Goal: Task Accomplishment & Management: Use online tool/utility

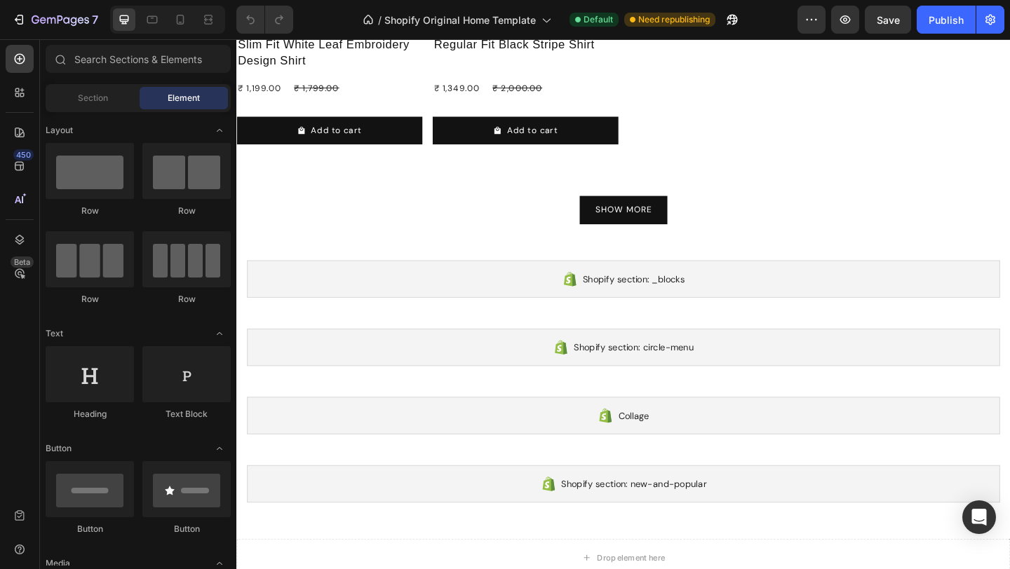
scroll to position [1131, 0]
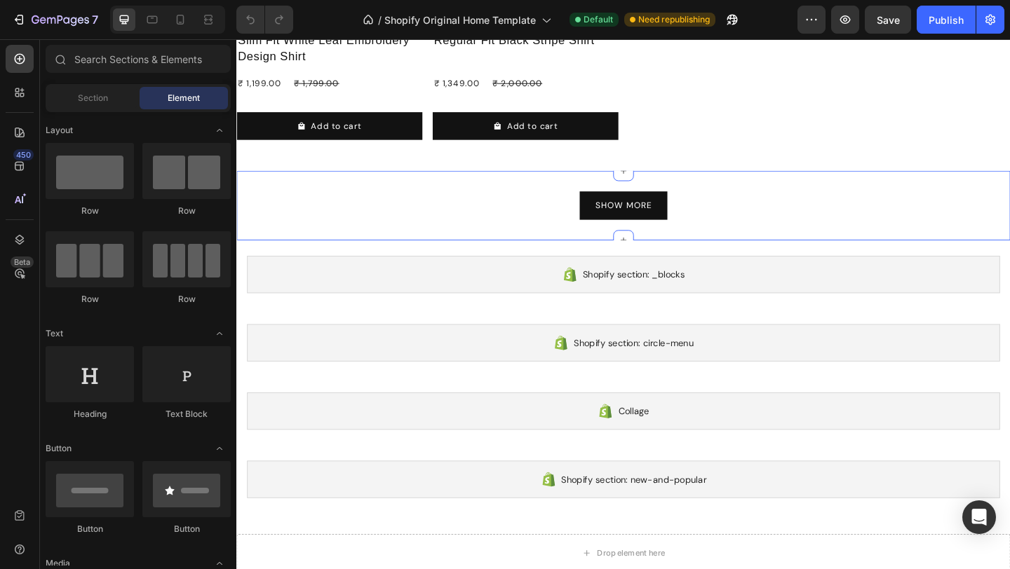
click at [785, 196] on div "SHOW MORE Button Section 4" at bounding box center [656, 220] width 841 height 76
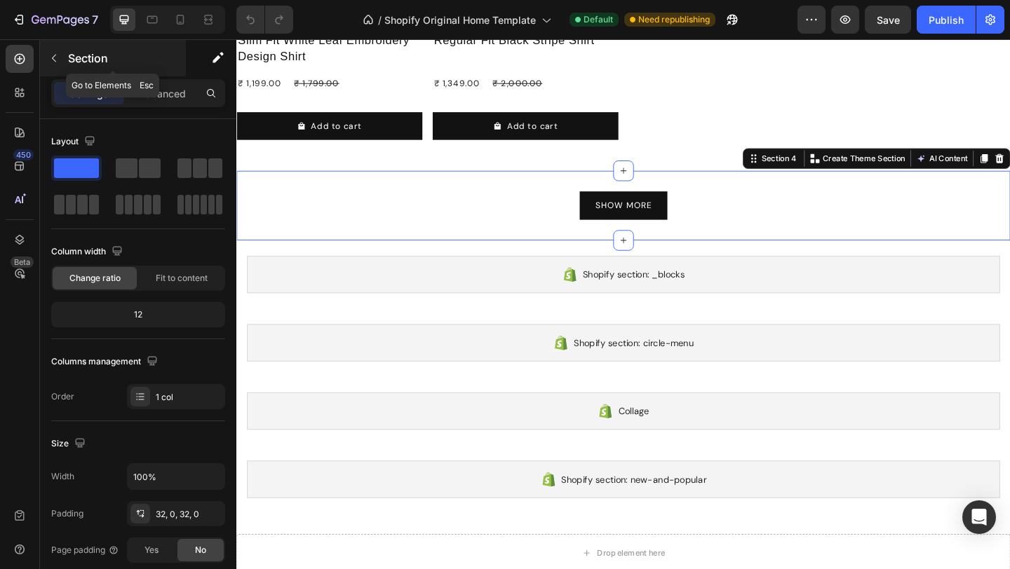
click at [55, 54] on icon "button" at bounding box center [53, 58] width 11 height 11
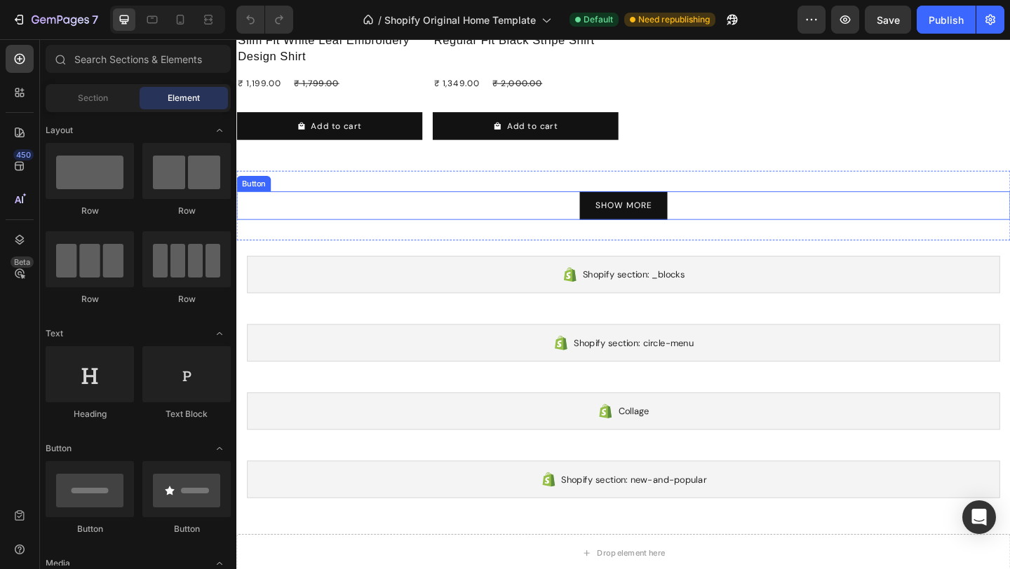
click at [522, 217] on div "SHOW MORE Button" at bounding box center [656, 220] width 841 height 31
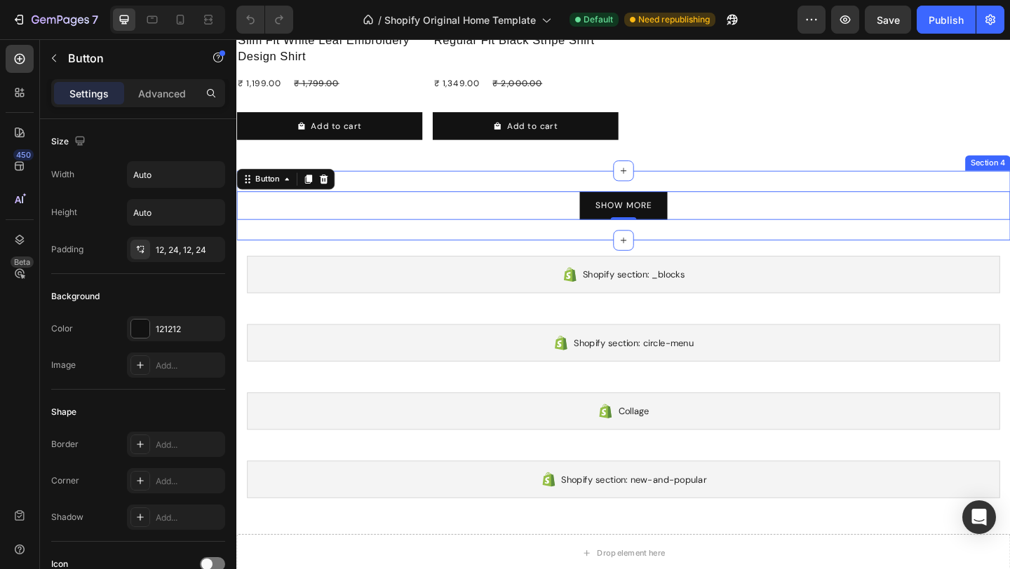
click at [525, 186] on div "SHOW MORE Button 0 Section 4" at bounding box center [656, 220] width 841 height 76
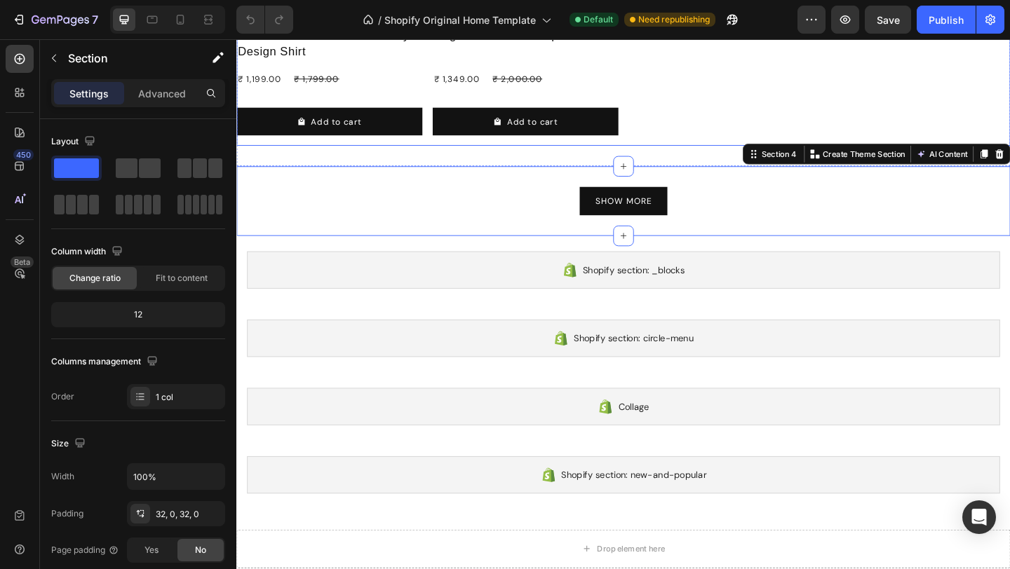
scroll to position [1147, 0]
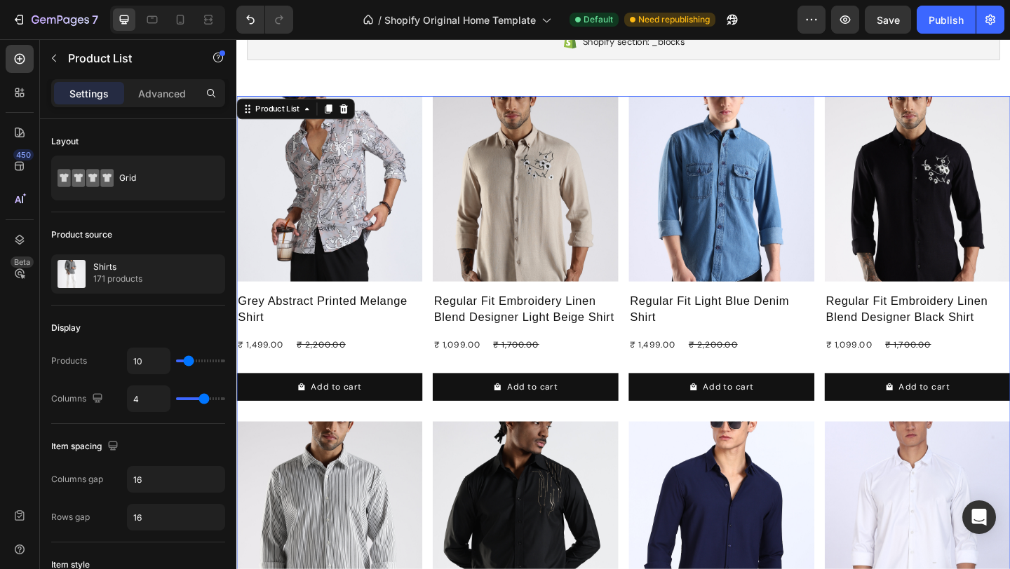
scroll to position [0, 0]
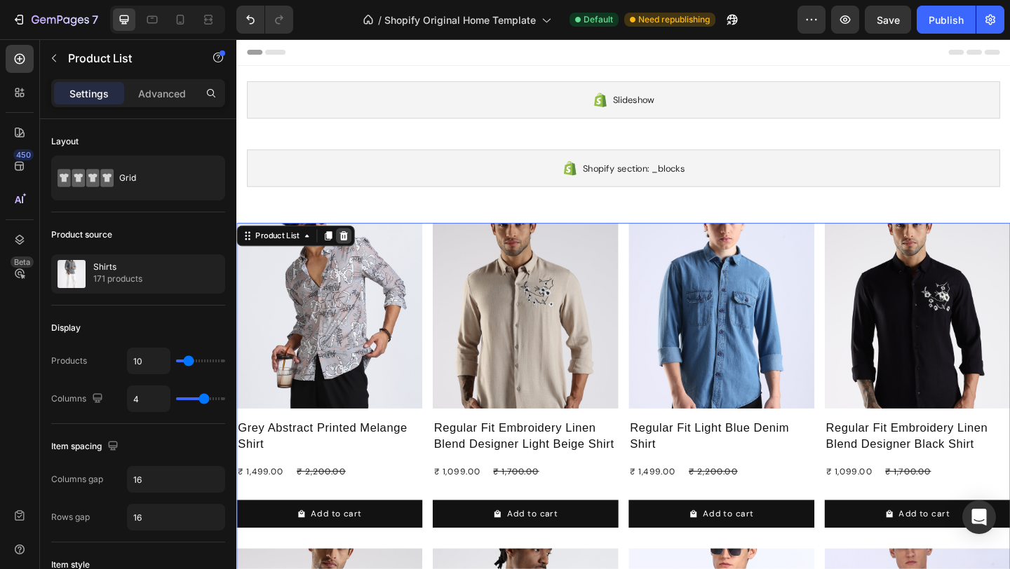
click at [349, 254] on icon at bounding box center [352, 253] width 11 height 11
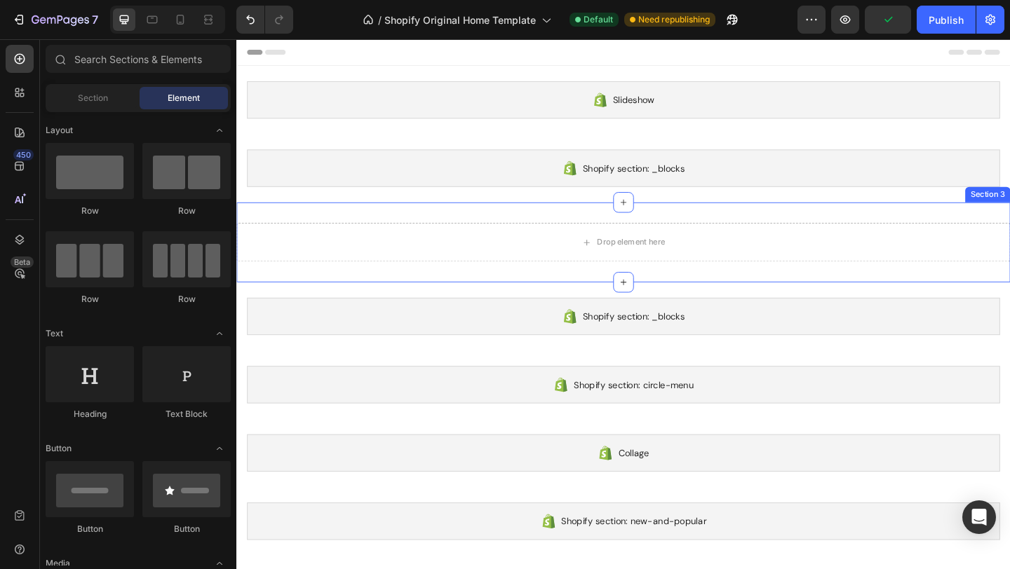
click at [687, 223] on div "Drop element here Section 3" at bounding box center [656, 260] width 841 height 87
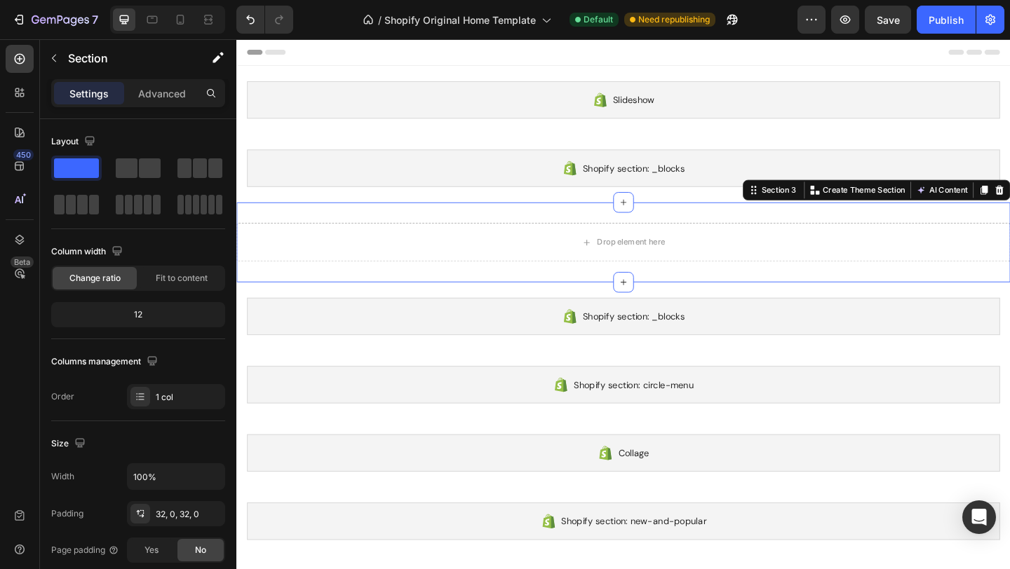
drag, startPoint x: 1240, startPoint y: 218, endPoint x: 1015, endPoint y: 178, distance: 229.3
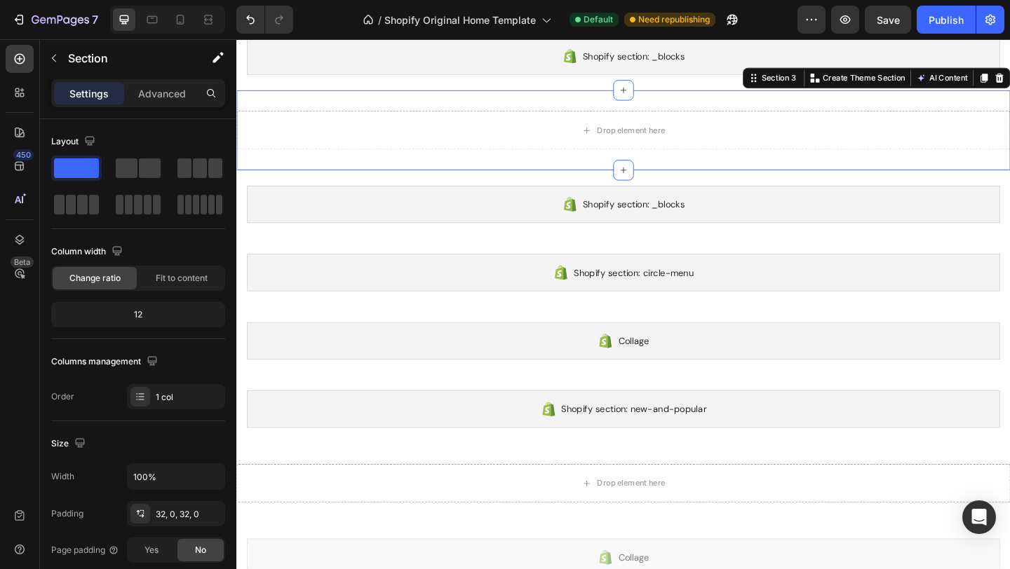
scroll to position [119, 0]
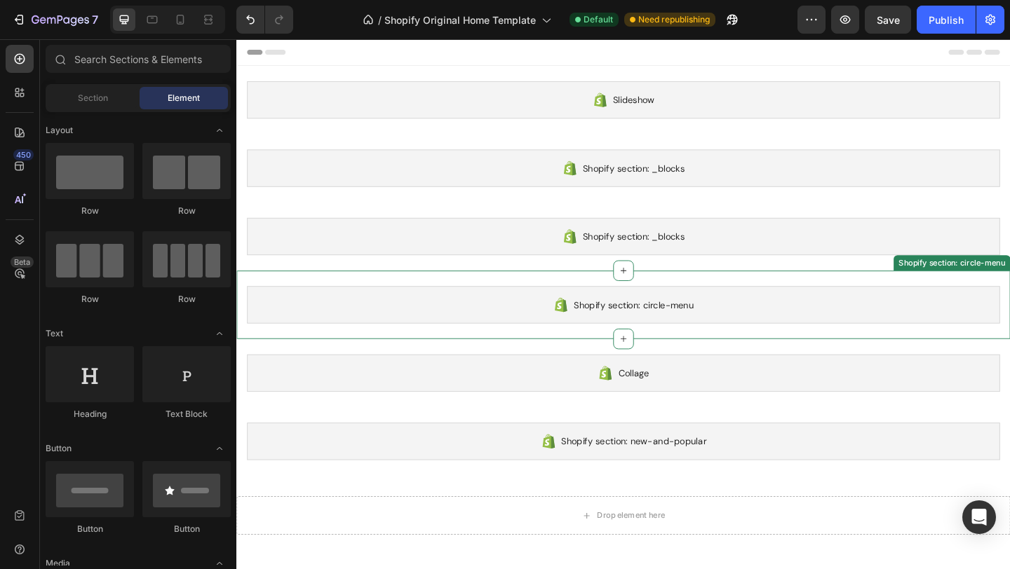
scroll to position [96, 0]
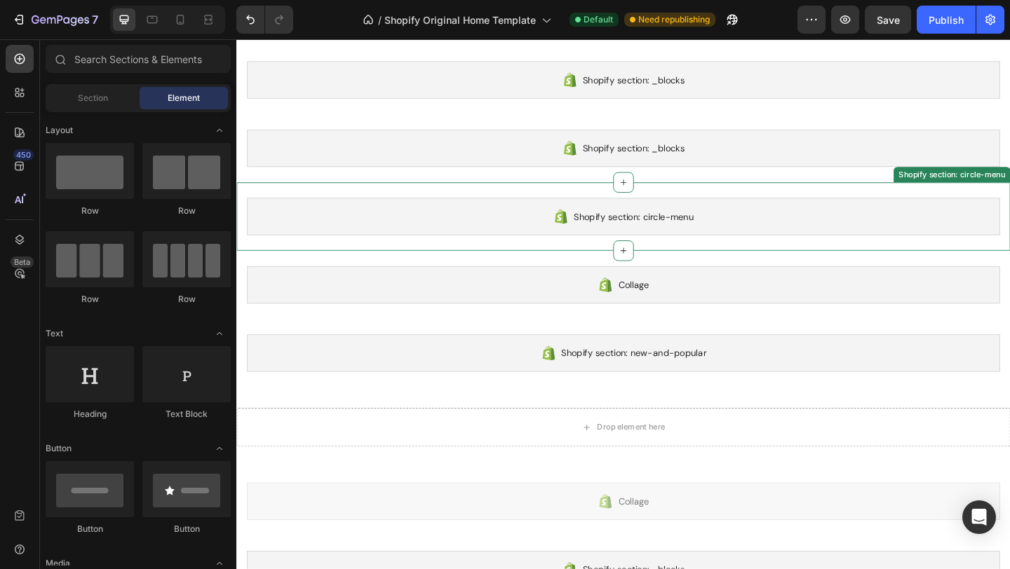
click at [877, 217] on div "Shopify section: circle-menu" at bounding box center [657, 232] width 819 height 41
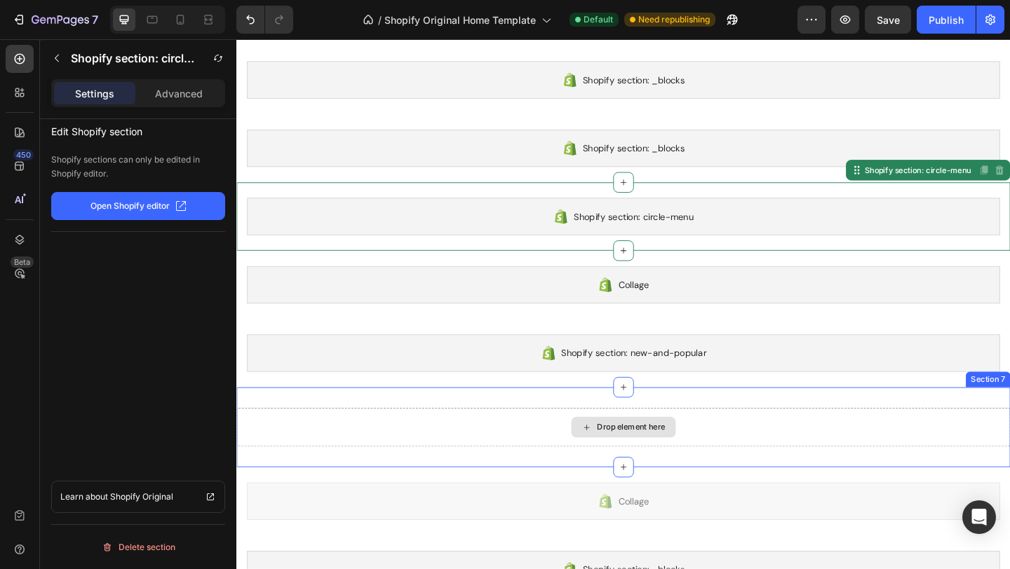
drag, startPoint x: 751, startPoint y: 454, endPoint x: 1046, endPoint y: 385, distance: 302.4
click at [751, 454] on div "Drop element here" at bounding box center [656, 461] width 841 height 42
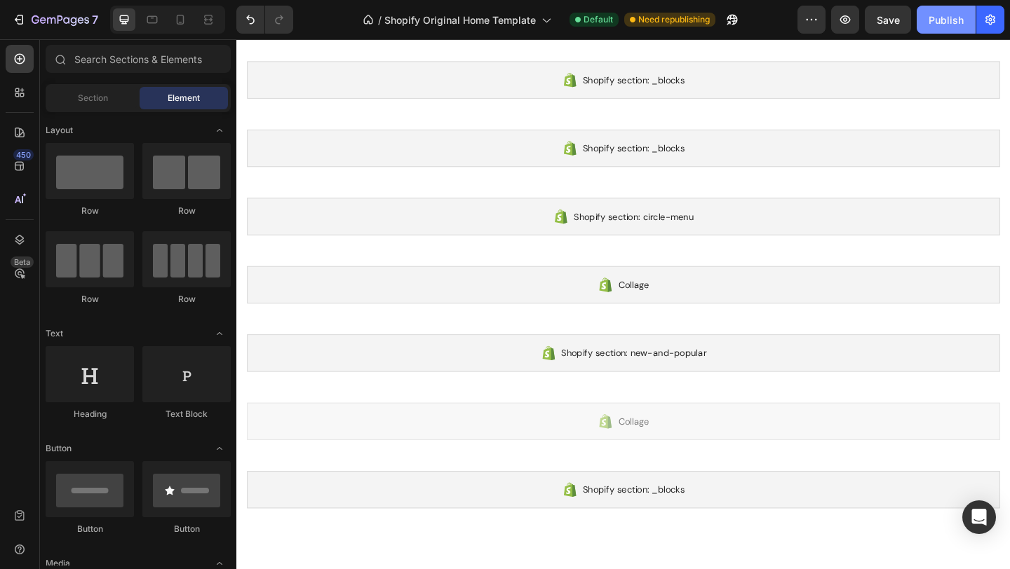
click at [946, 22] on div "Publish" at bounding box center [945, 20] width 35 height 15
